Goal: Find specific page/section: Find specific page/section

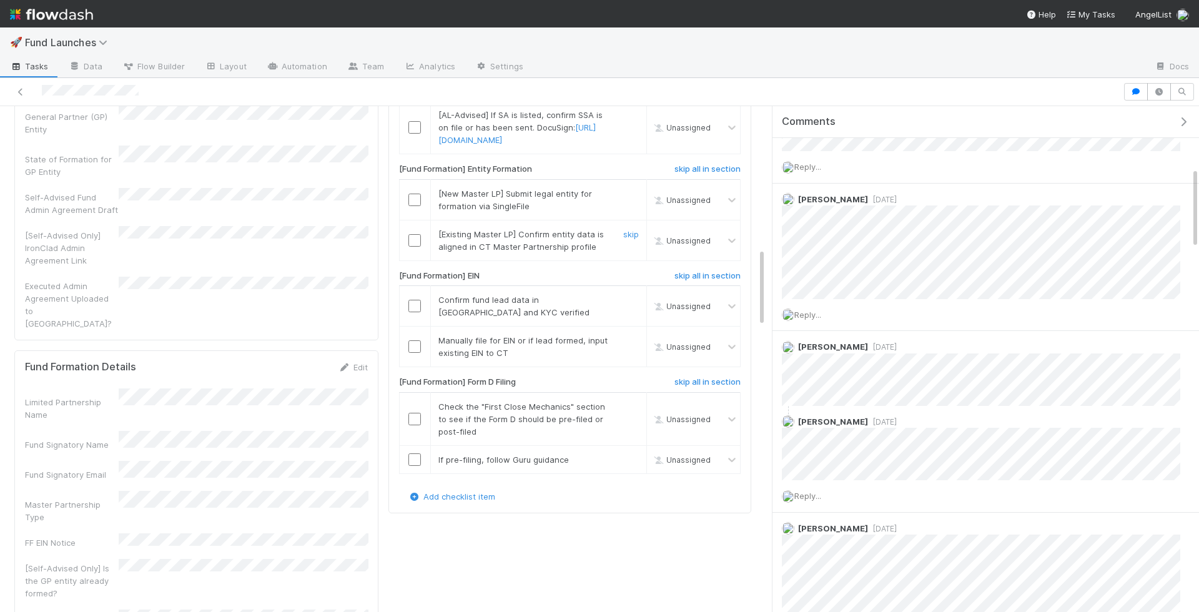
scroll to position [915, 0]
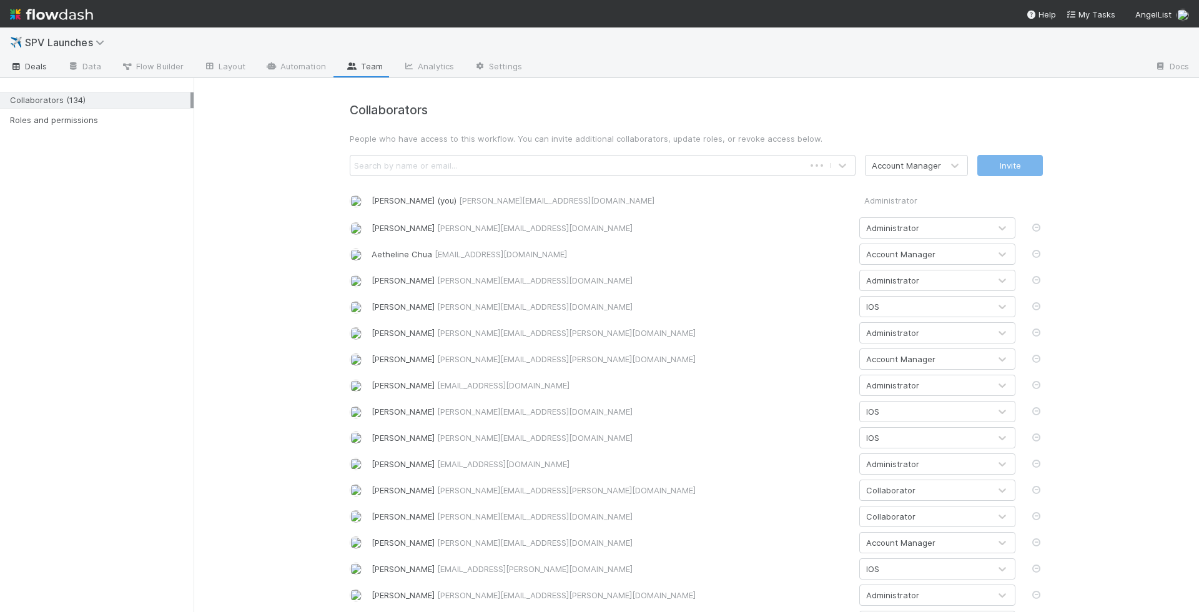
click at [36, 69] on span "Deals" at bounding box center [28, 66] width 37 height 12
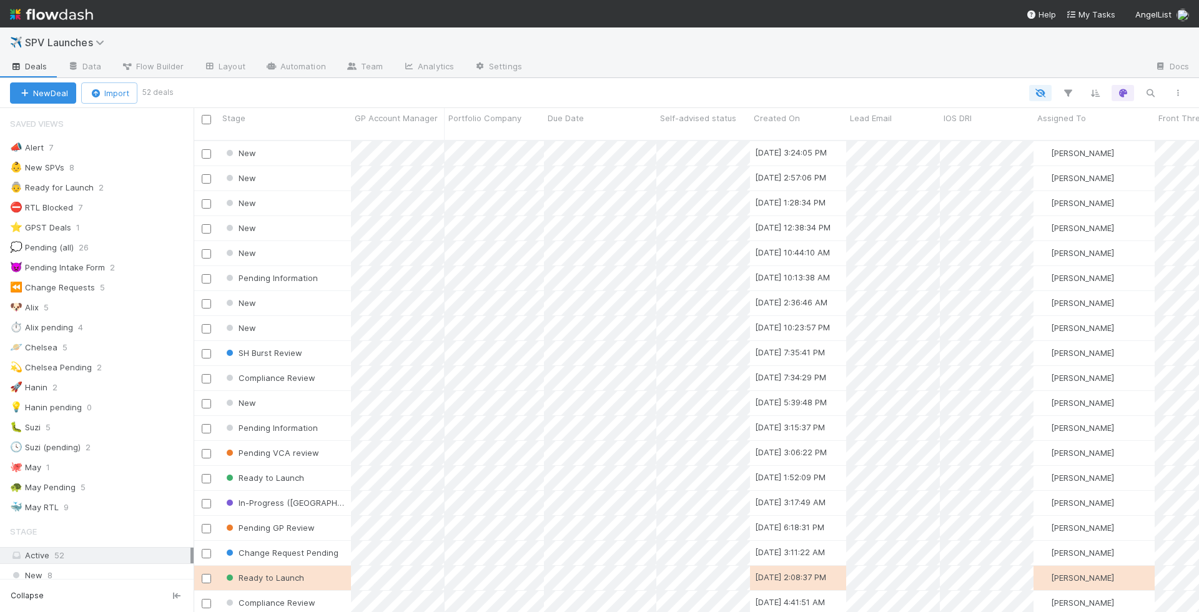
scroll to position [1, 1]
click at [1150, 89] on icon "button" at bounding box center [1150, 92] width 12 height 11
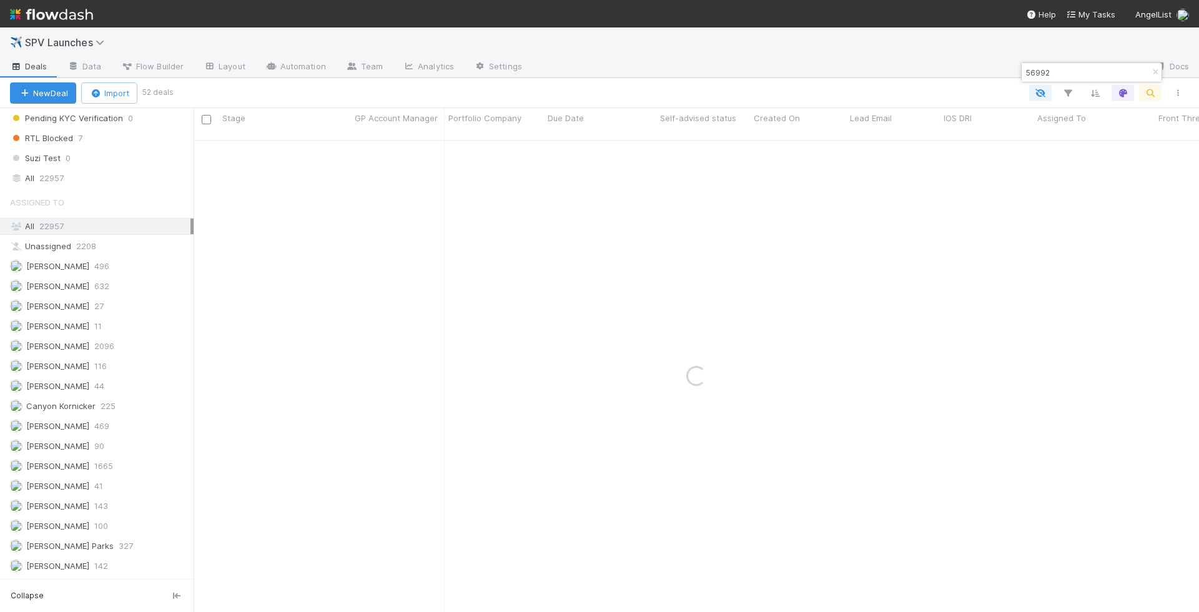
scroll to position [932, 0]
type input "56992"
click at [144, 195] on div "All 22957" at bounding box center [100, 203] width 181 height 16
